Goal: Check status: Check status

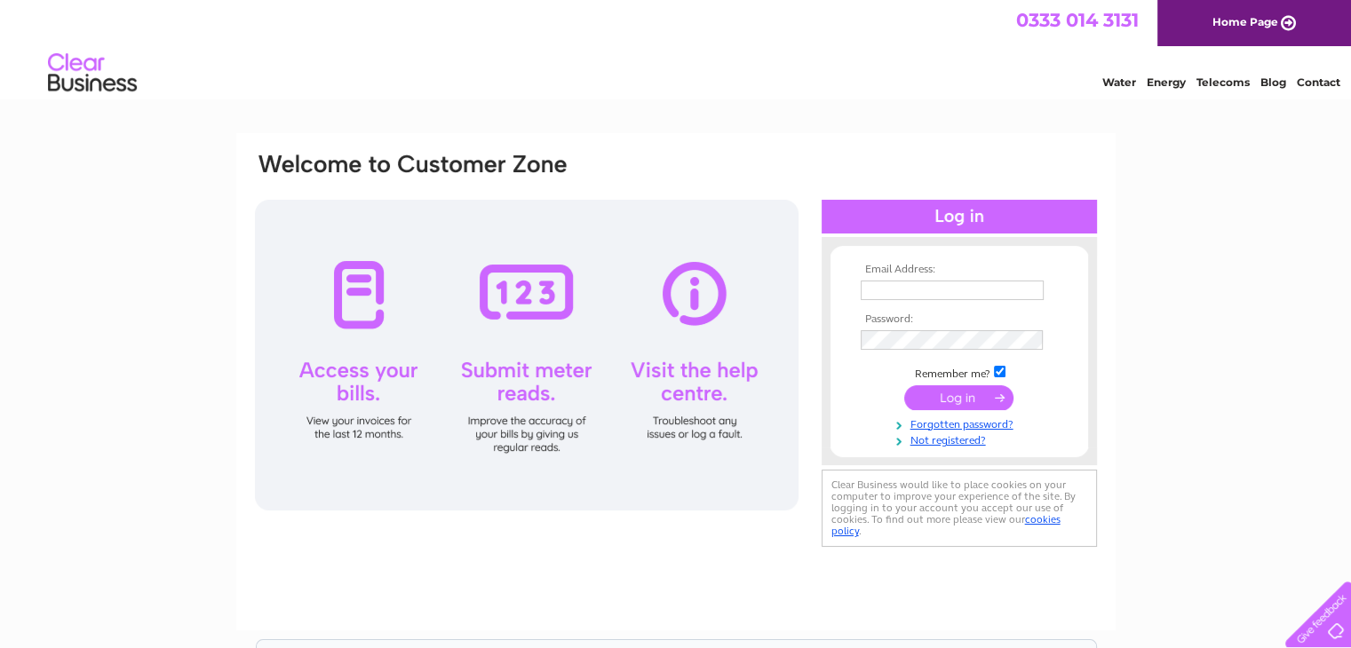
click at [918, 288] on input "text" at bounding box center [952, 291] width 183 height 20
click at [1180, 293] on div "Email Address: Password:" at bounding box center [675, 533] width 1351 height 801
click at [870, 291] on input "text" at bounding box center [952, 291] width 183 height 20
click at [1283, 23] on link "Home Page" at bounding box center [1254, 23] width 194 height 46
click at [1012, 288] on input "text" at bounding box center [953, 291] width 185 height 21
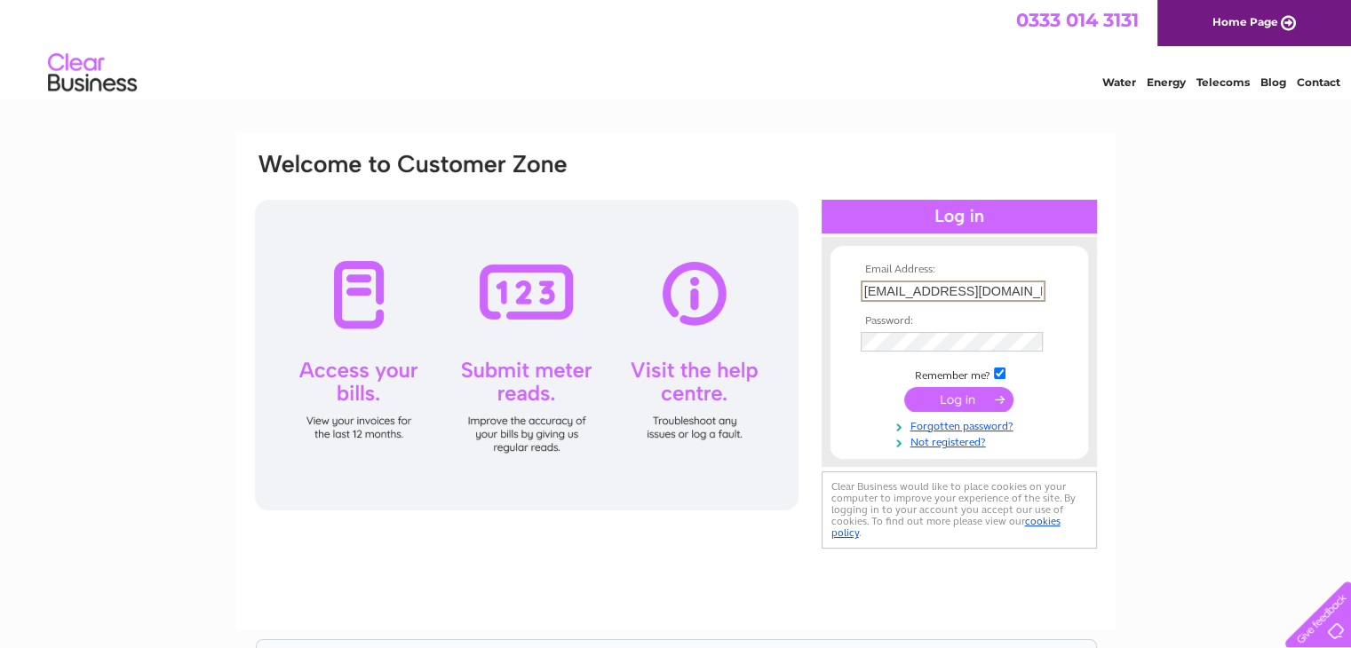
type input "paolo4775@yahoo.co.uk"
click at [935, 408] on input "submit" at bounding box center [958, 397] width 109 height 25
click at [940, 395] on input "submit" at bounding box center [958, 397] width 109 height 25
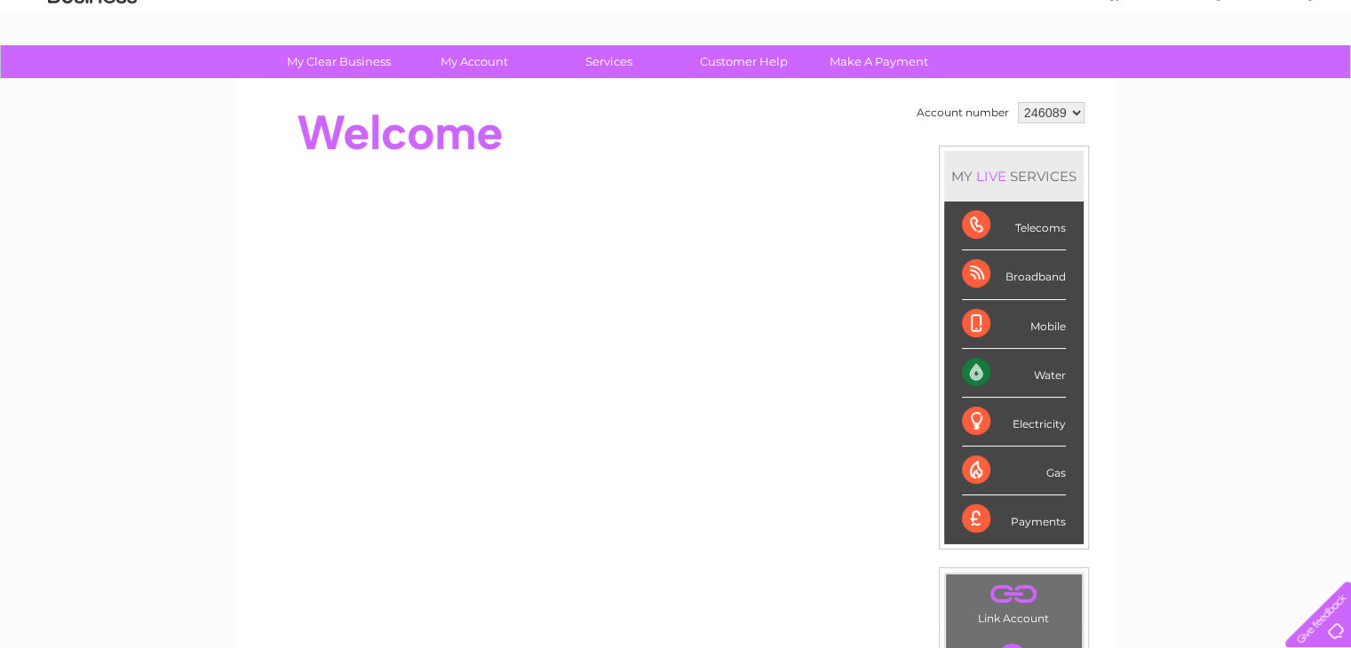
scroll to position [89, 0]
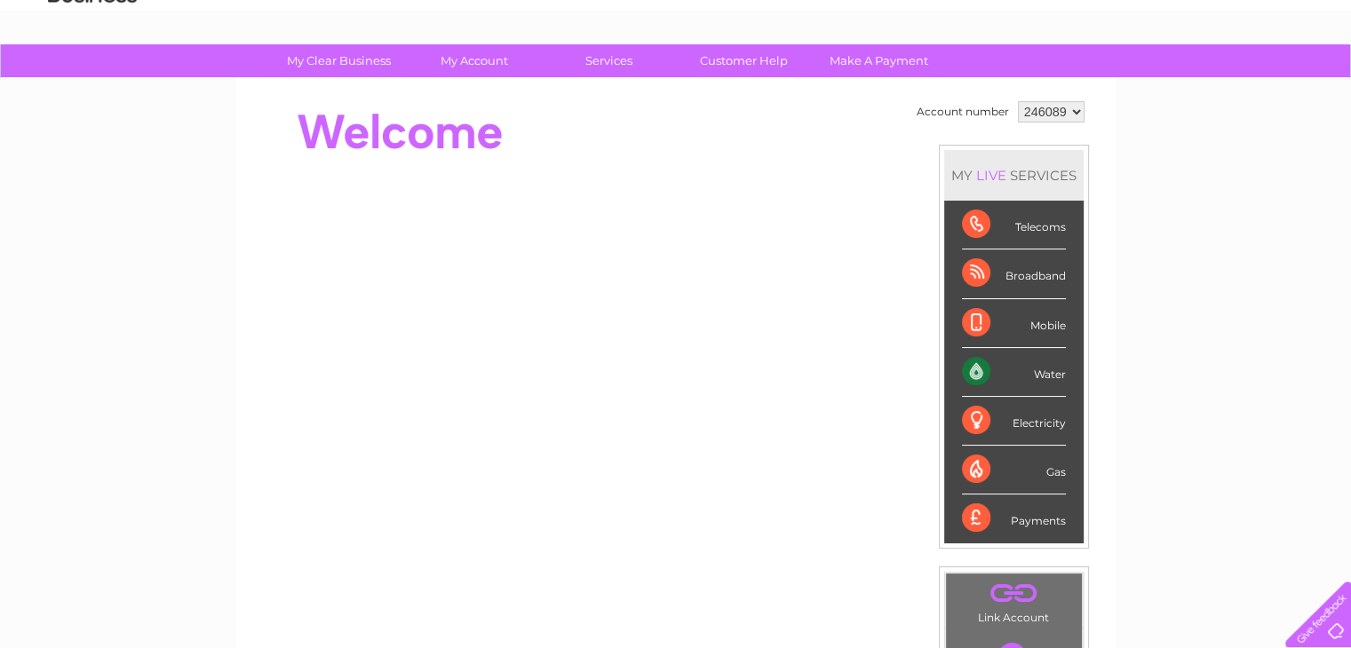
click at [1035, 225] on div "Telecoms" at bounding box center [1014, 225] width 104 height 49
click at [973, 226] on div "Telecoms" at bounding box center [1014, 225] width 104 height 49
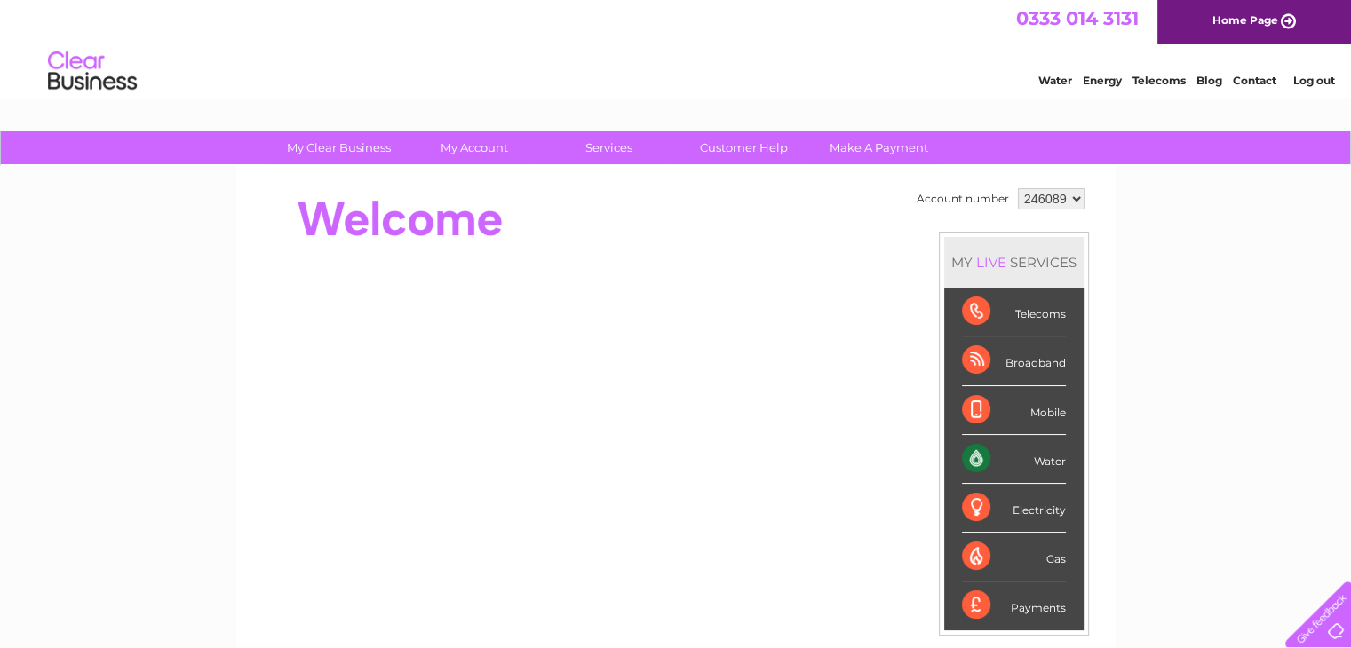
scroll to position [0, 0]
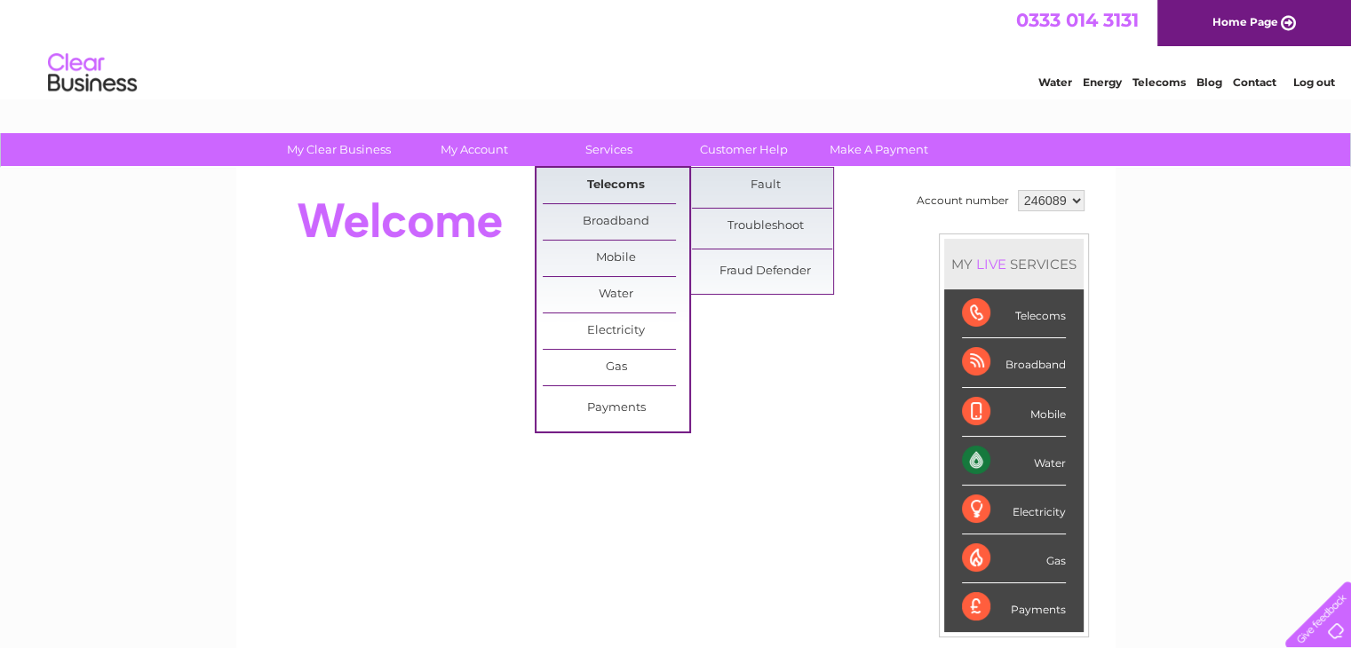
click at [598, 173] on link "Telecoms" at bounding box center [616, 186] width 147 height 36
click at [636, 183] on link "Telecoms" at bounding box center [616, 186] width 147 height 36
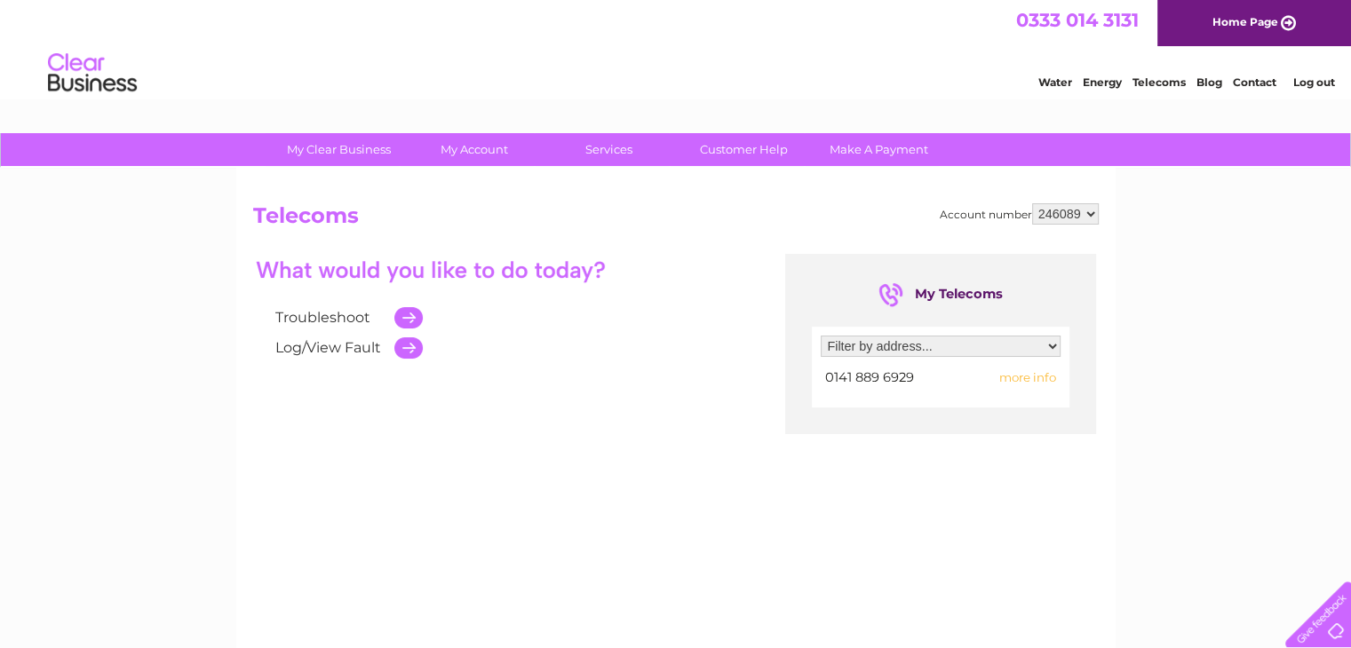
click at [1043, 378] on span "more info" at bounding box center [1027, 377] width 57 height 14
click at [1052, 346] on select "Filter by address... [STREET_ADDRESS]" at bounding box center [941, 346] width 240 height 21
select select "904892"
click at [821, 336] on select "Filter by address... [STREET_ADDRESS]" at bounding box center [941, 346] width 240 height 21
